Goal: Information Seeking & Learning: Learn about a topic

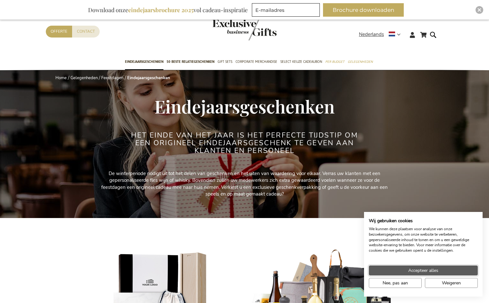
click at [416, 269] on span "Accepteer alles" at bounding box center [423, 270] width 30 height 7
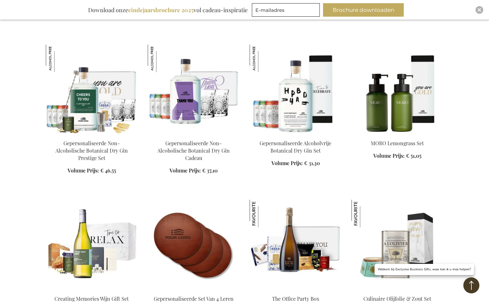
scroll to position [769, 0]
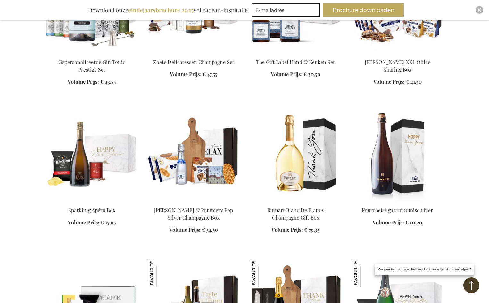
scroll to position [1186, 0]
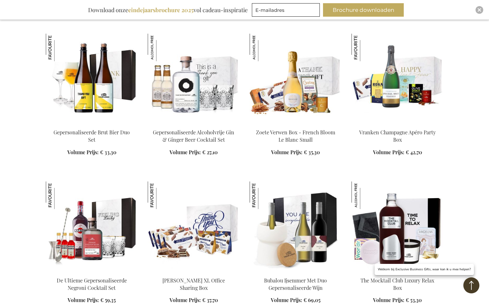
scroll to position [1677, 0]
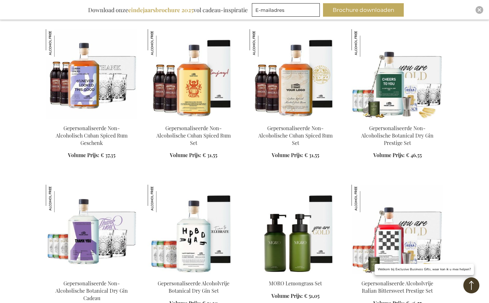
scroll to position [2096, 0]
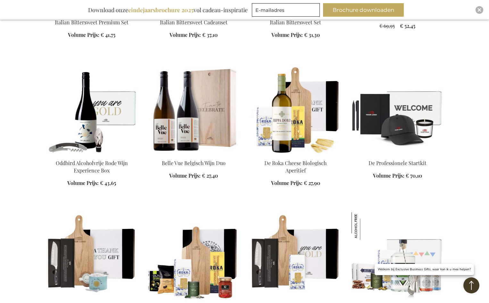
scroll to position [2525, 0]
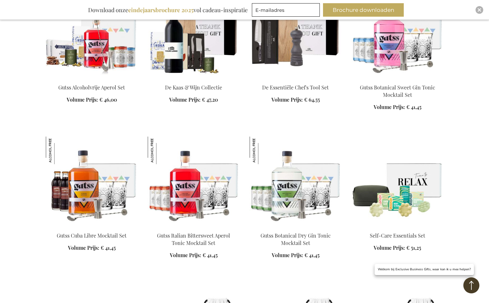
scroll to position [2890, 0]
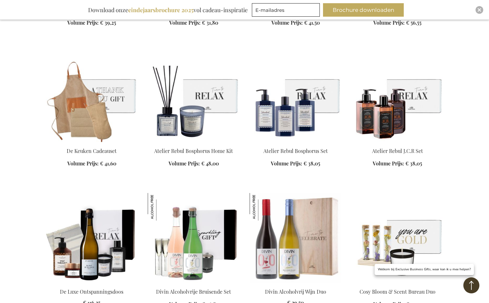
scroll to position [3264, 0]
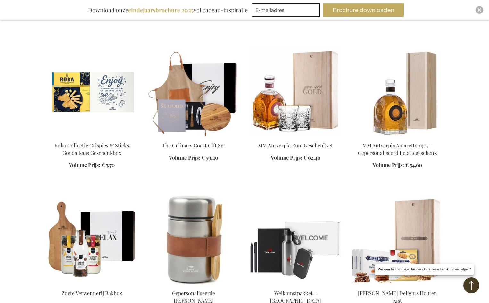
scroll to position [3871, 0]
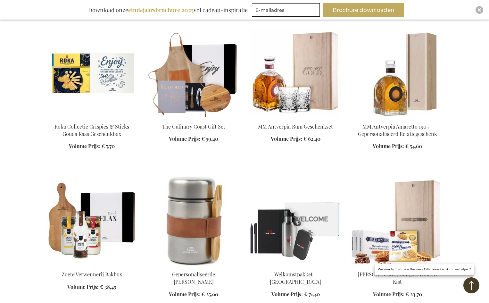
scroll to position [3909, 0]
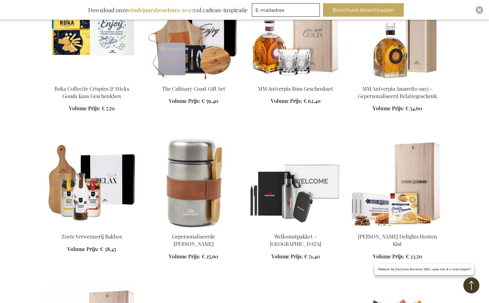
scroll to position [3846, 0]
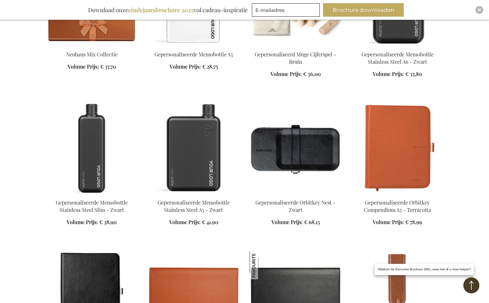
scroll to position [5613, 0]
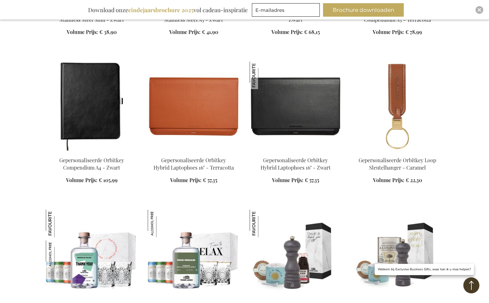
scroll to position [5779, 0]
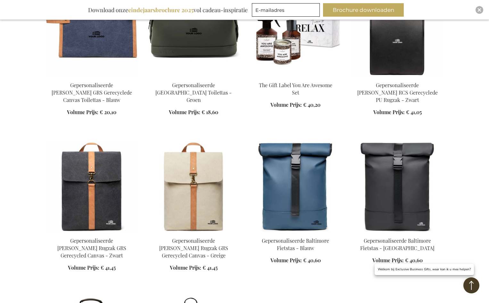
scroll to position [6152, 0]
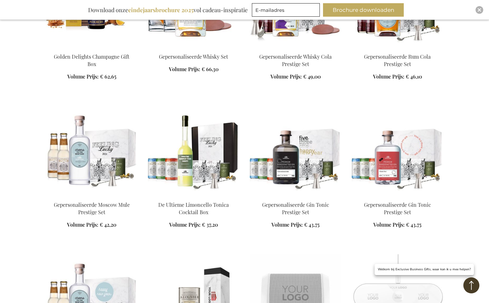
scroll to position [7717, 0]
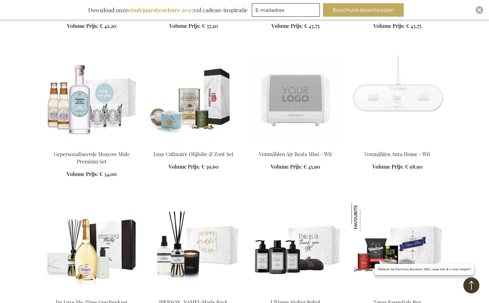
scroll to position [7874, 0]
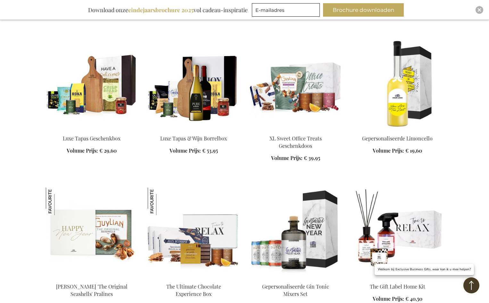
scroll to position [9011, 0]
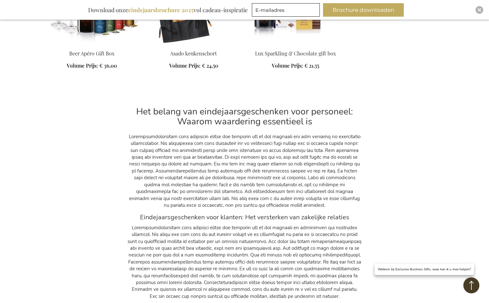
scroll to position [9742, 0]
